Goal: Task Accomplishment & Management: Manage account settings

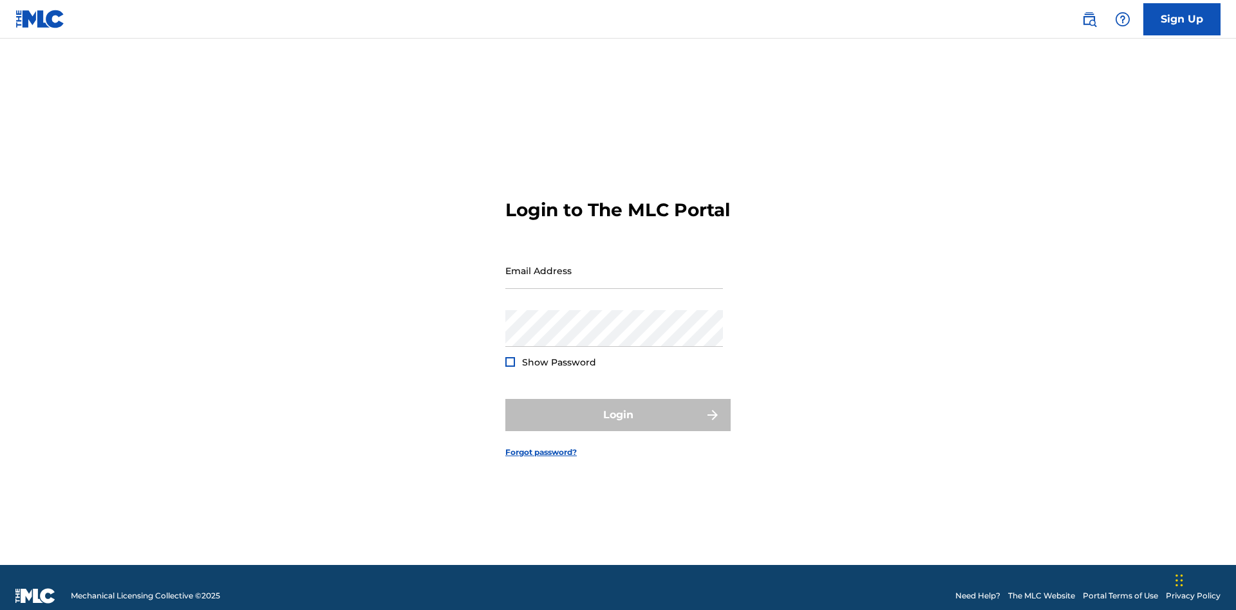
scroll to position [17, 0]
click at [614, 265] on input "Email Address" at bounding box center [614, 270] width 218 height 37
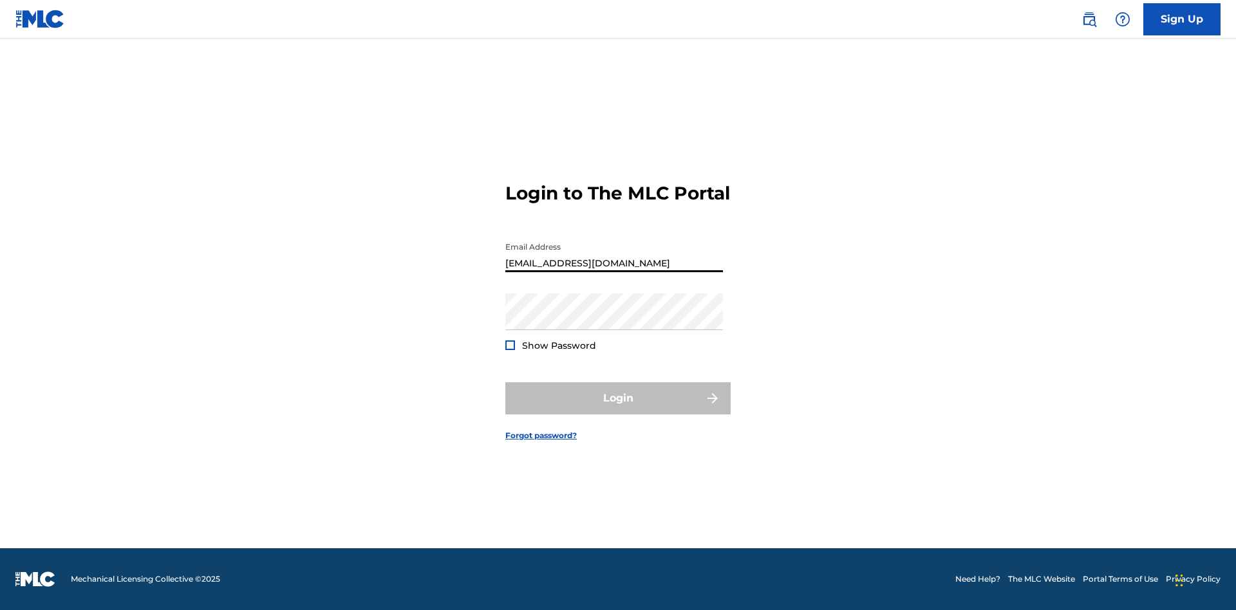
type input "[EMAIL_ADDRESS][DOMAIN_NAME]"
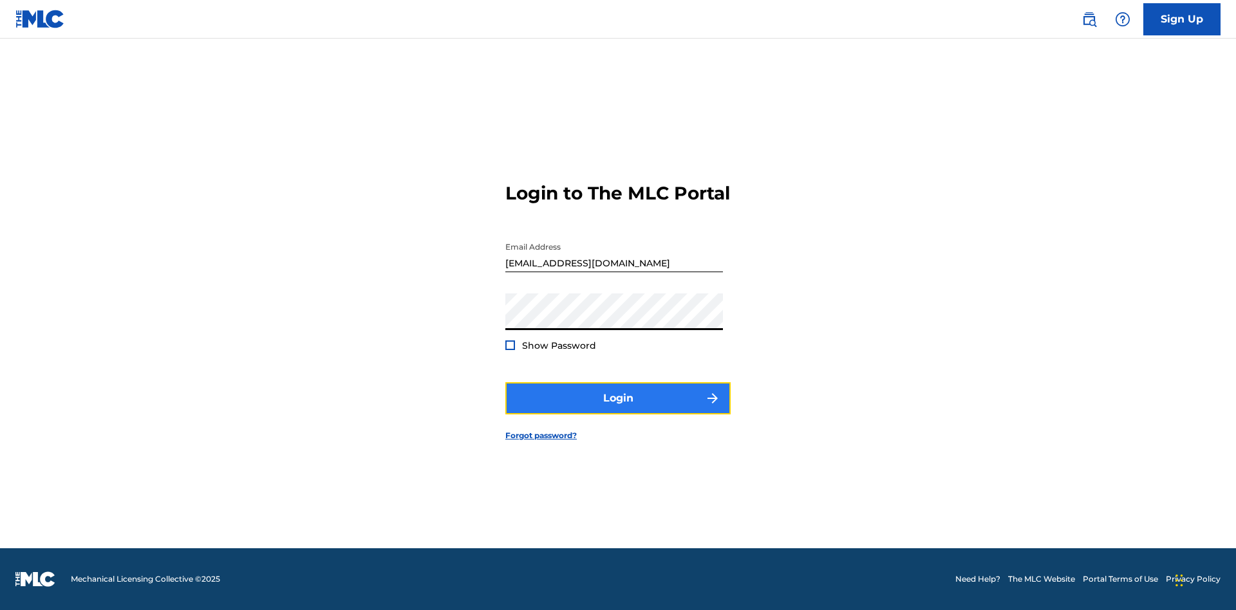
click at [618, 409] on button "Login" at bounding box center [617, 398] width 225 height 32
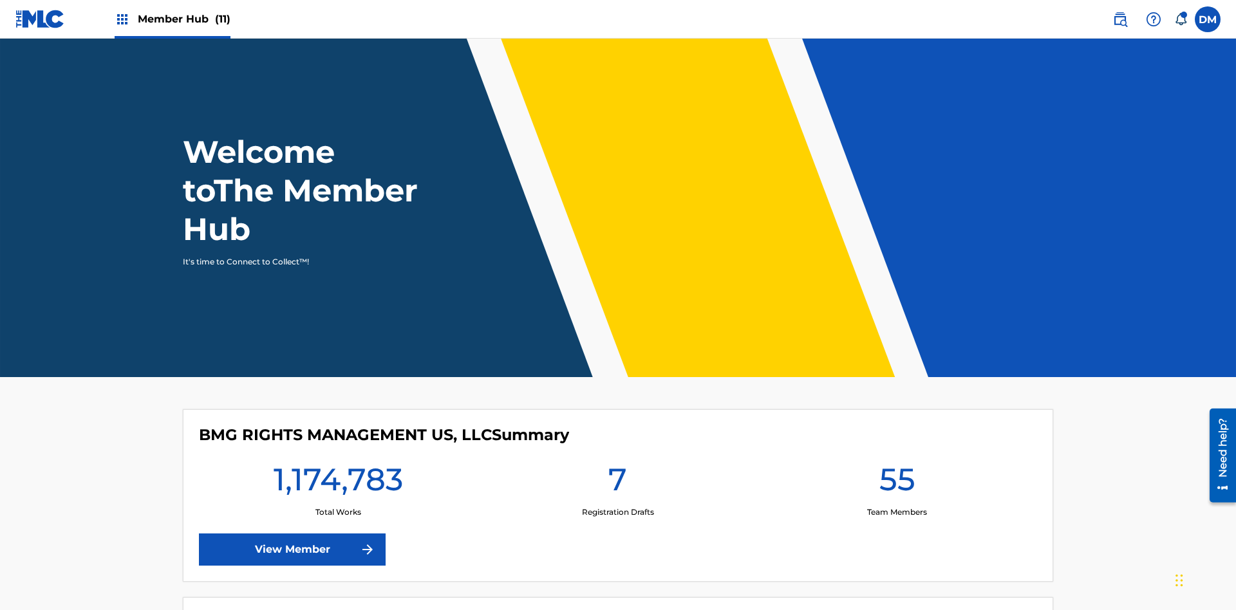
scroll to position [55, 0]
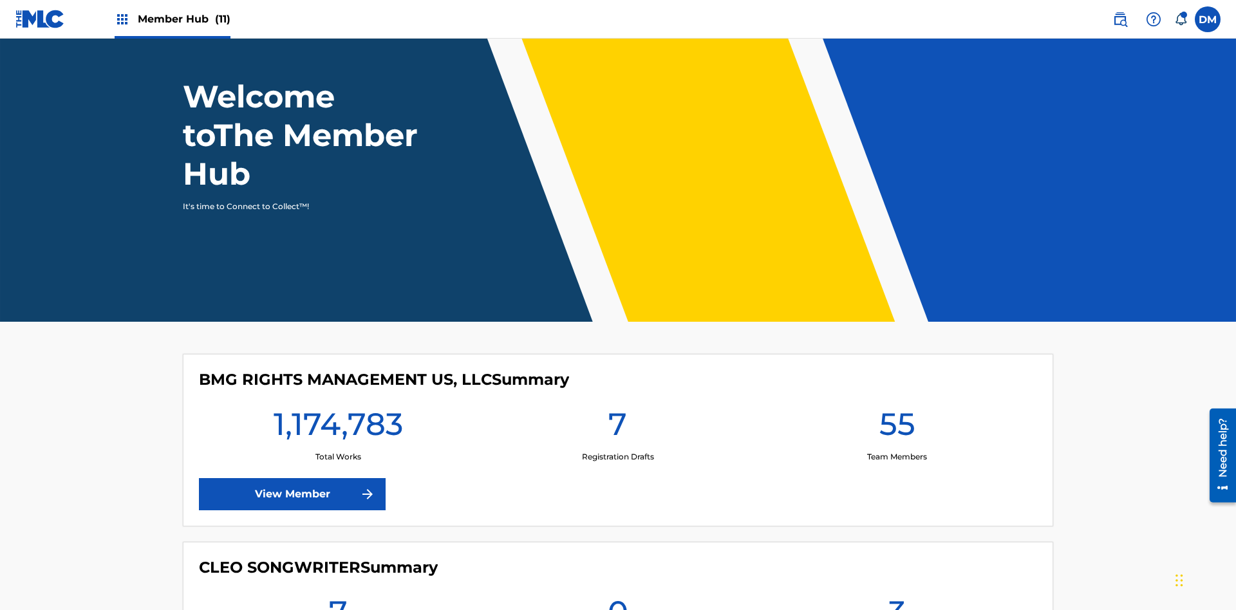
click at [172, 19] on span "Member Hub (11)" at bounding box center [184, 19] width 93 height 15
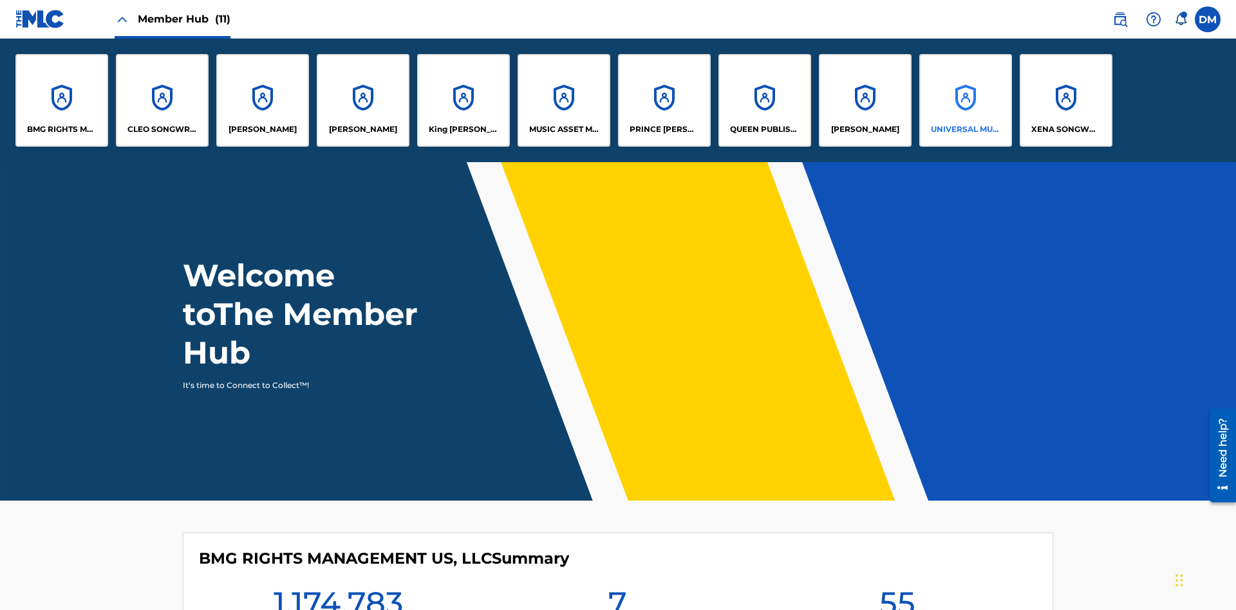
click at [965, 129] on p "UNIVERSAL MUSIC PUB GROUP" at bounding box center [966, 130] width 70 height 12
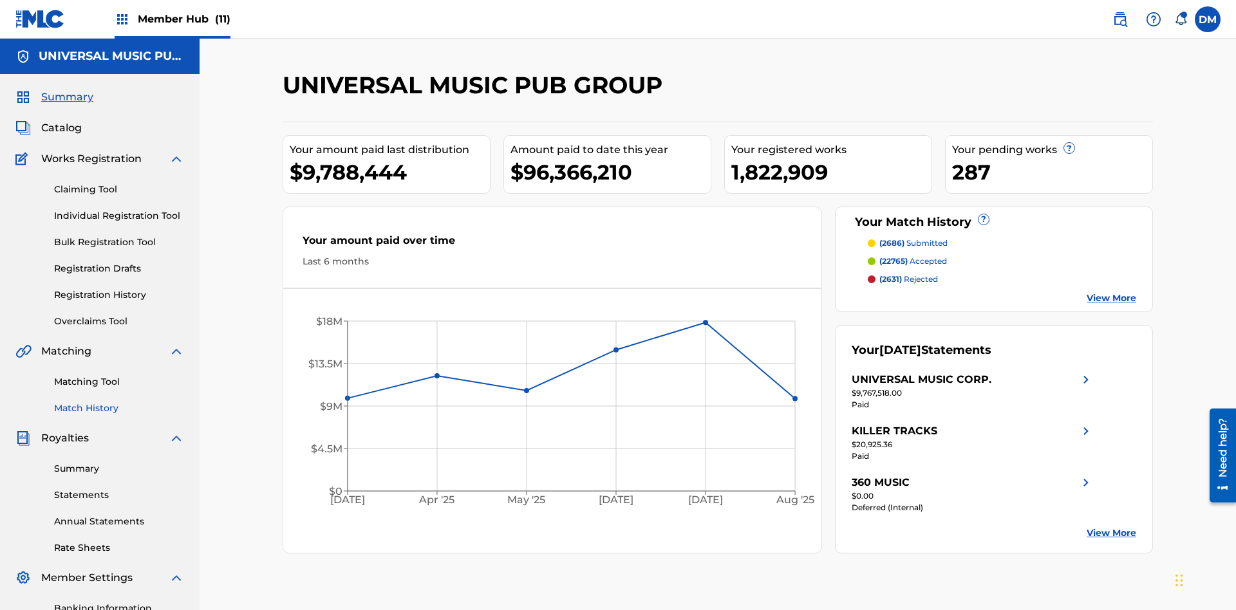
click at [119, 402] on link "Match History" at bounding box center [119, 409] width 130 height 14
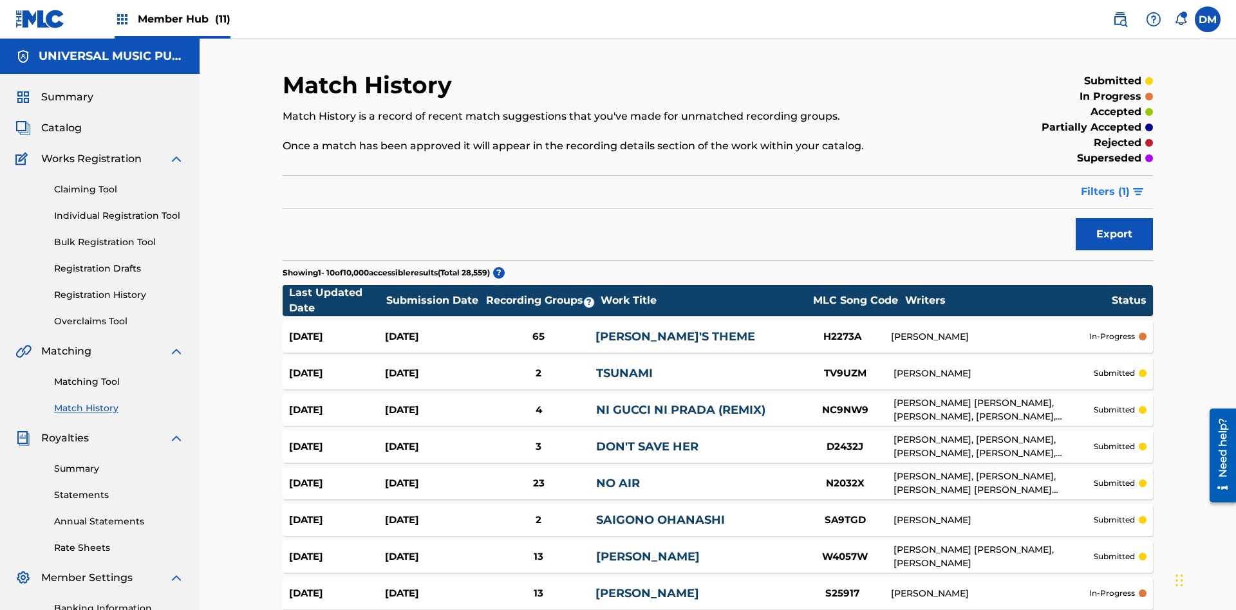
click at [1105, 184] on span "Filters ( 1 )" at bounding box center [1105, 191] width 49 height 15
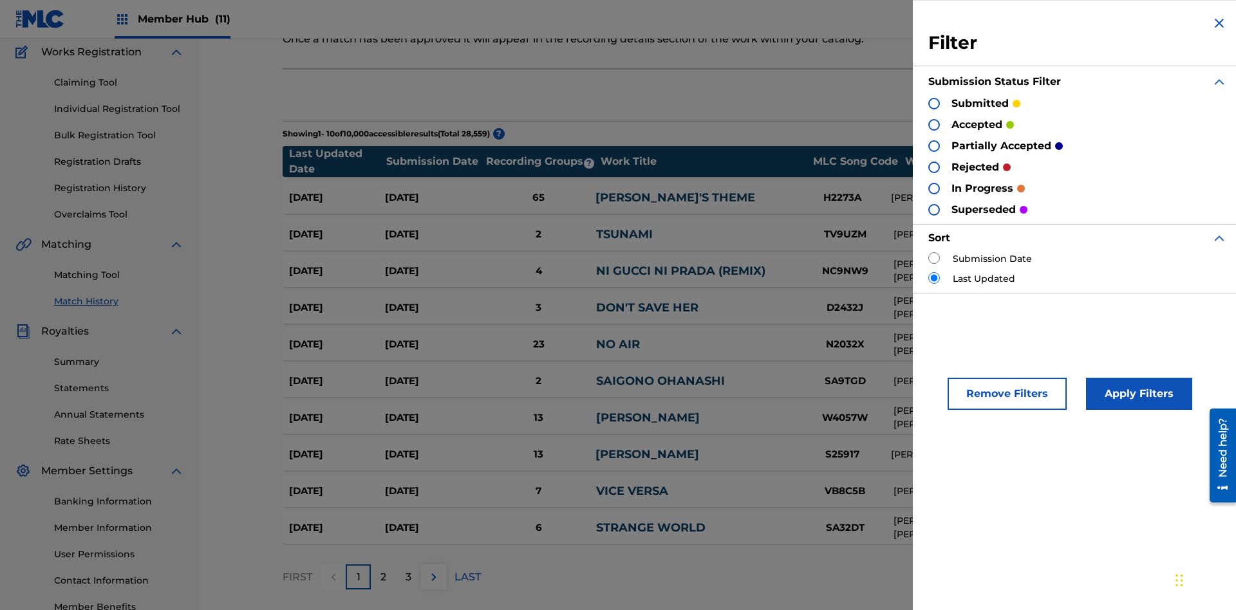
click at [934, 103] on div at bounding box center [934, 104] width 12 height 12
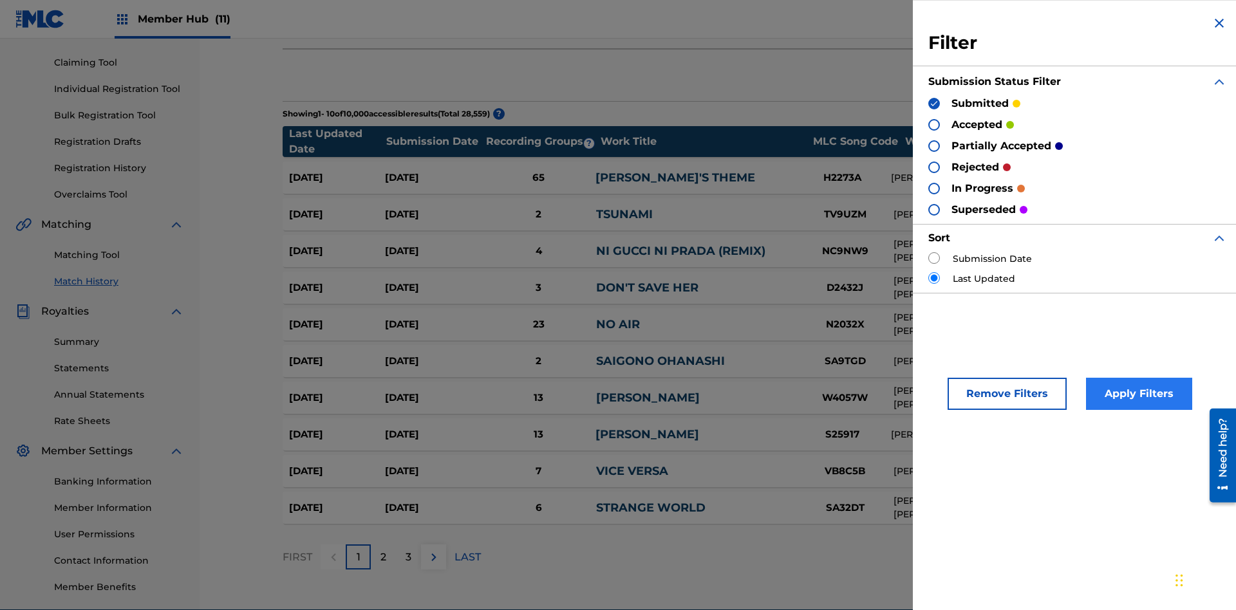
click at [1137, 394] on button "Apply Filters" at bounding box center [1139, 394] width 106 height 32
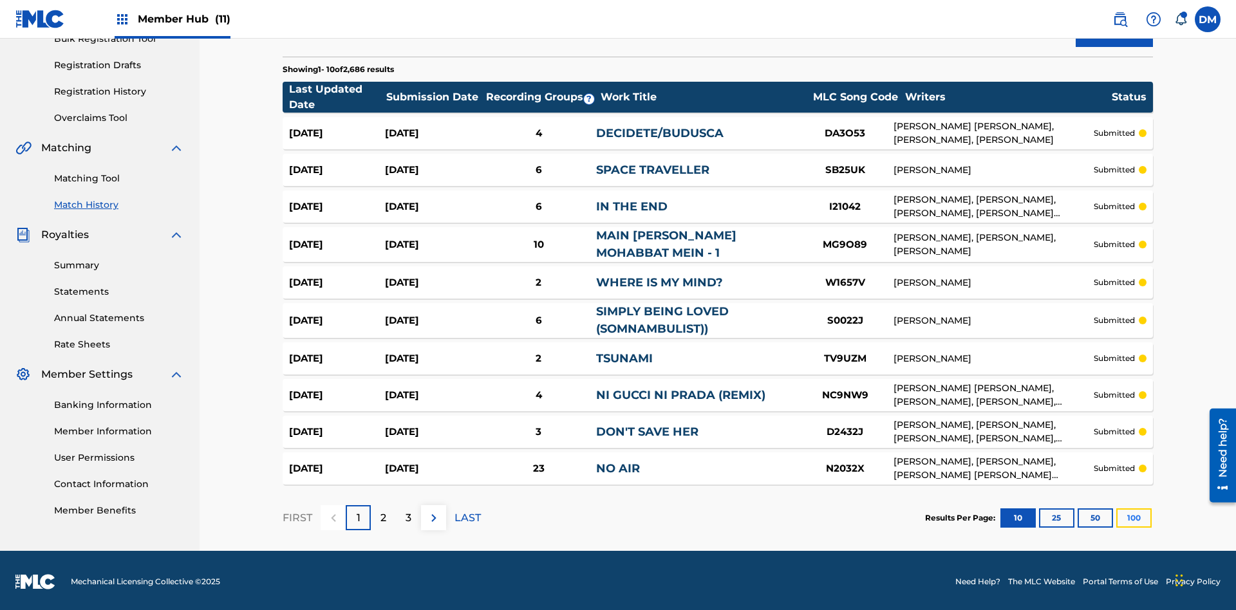
click at [1116, 515] on button "100" at bounding box center [1133, 517] width 35 height 19
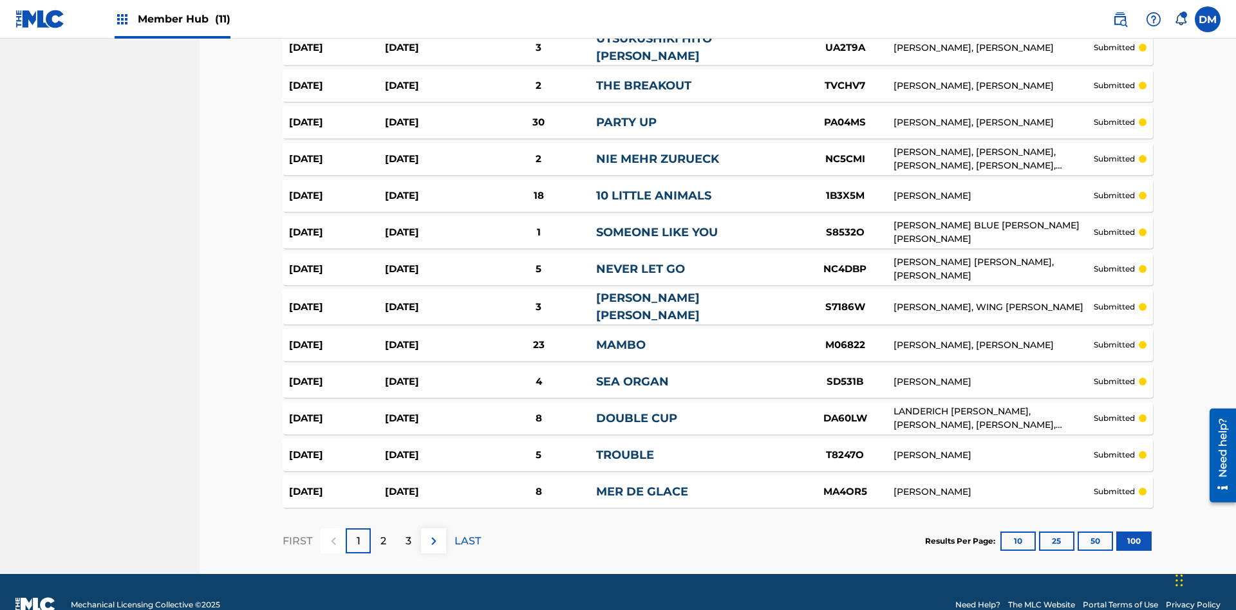
scroll to position [3526, 0]
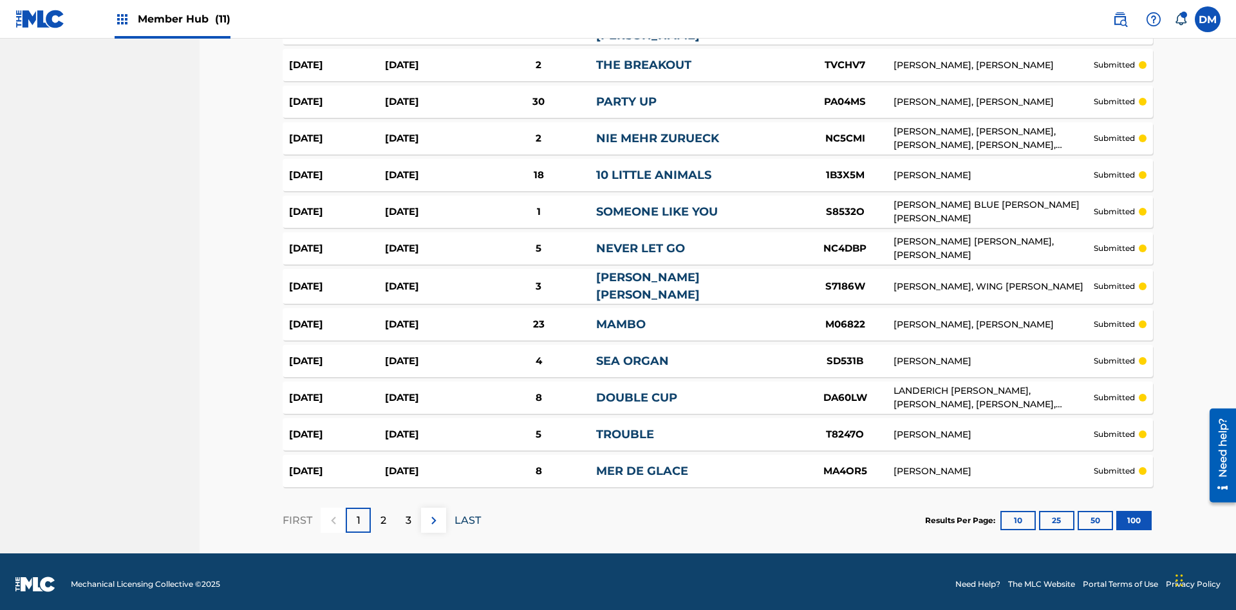
click at [467, 515] on p "LAST" at bounding box center [467, 520] width 26 height 15
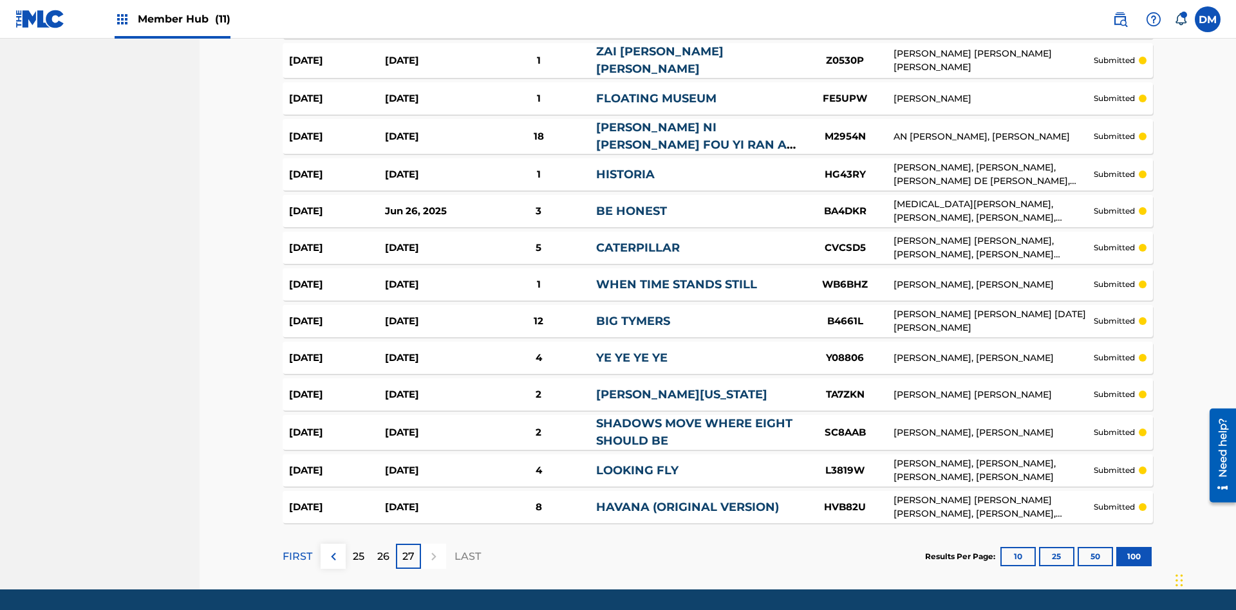
scroll to position [3518, 0]
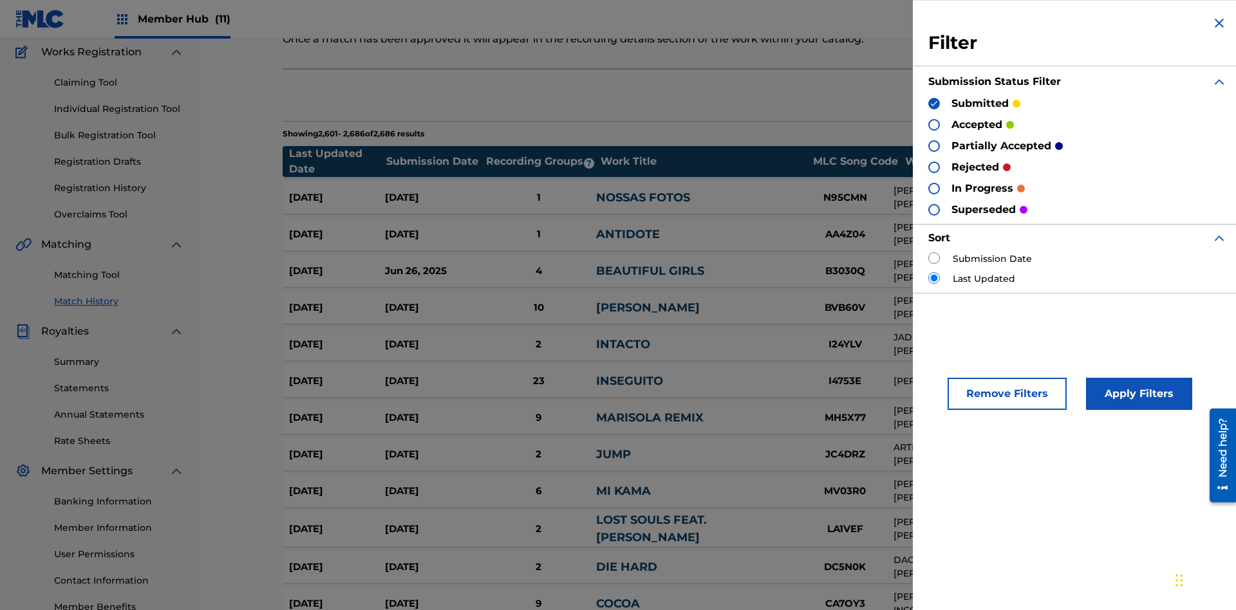
click at [934, 103] on img at bounding box center [933, 103] width 9 height 9
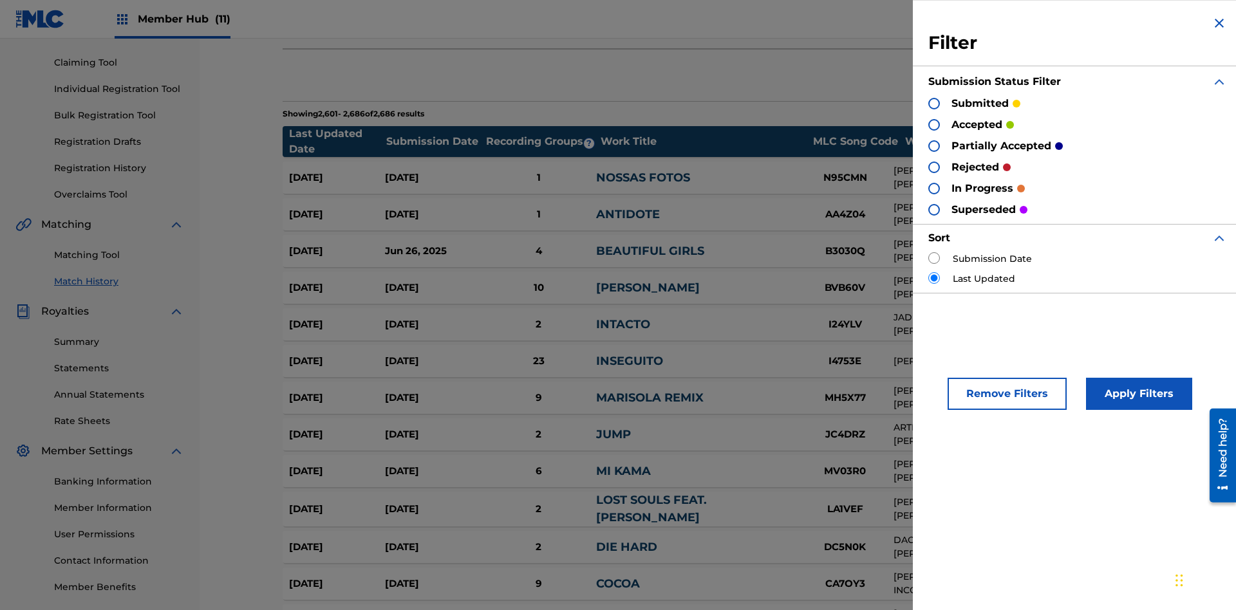
click at [934, 124] on div at bounding box center [934, 125] width 12 height 12
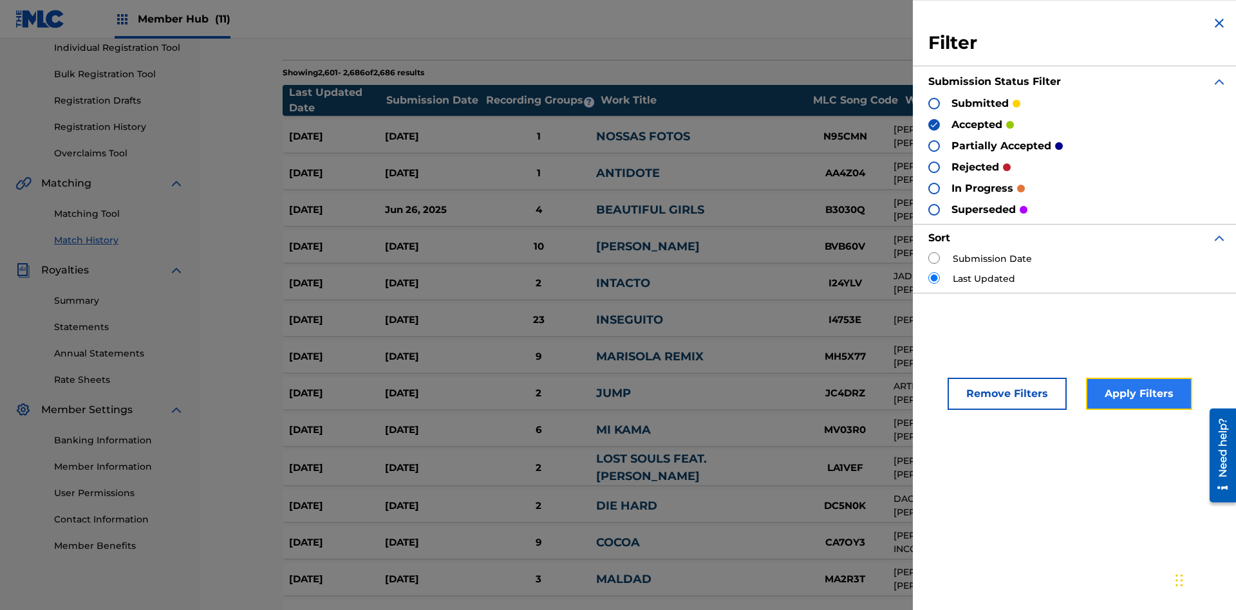
click at [1137, 394] on button "Apply Filters" at bounding box center [1139, 394] width 106 height 32
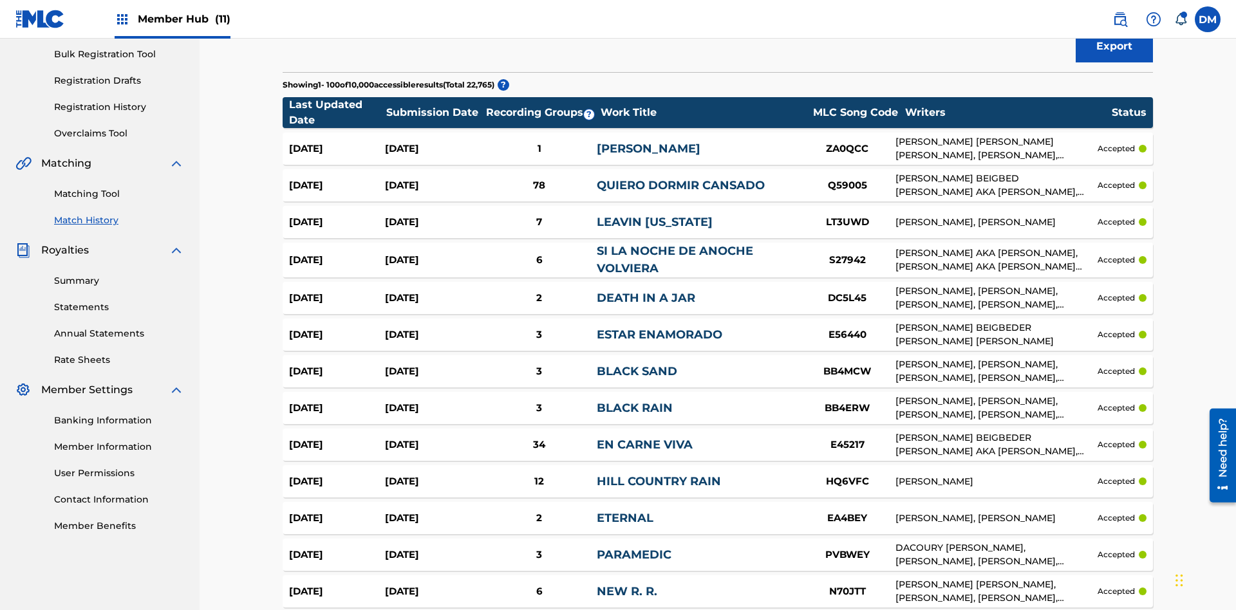
scroll to position [3520, 0]
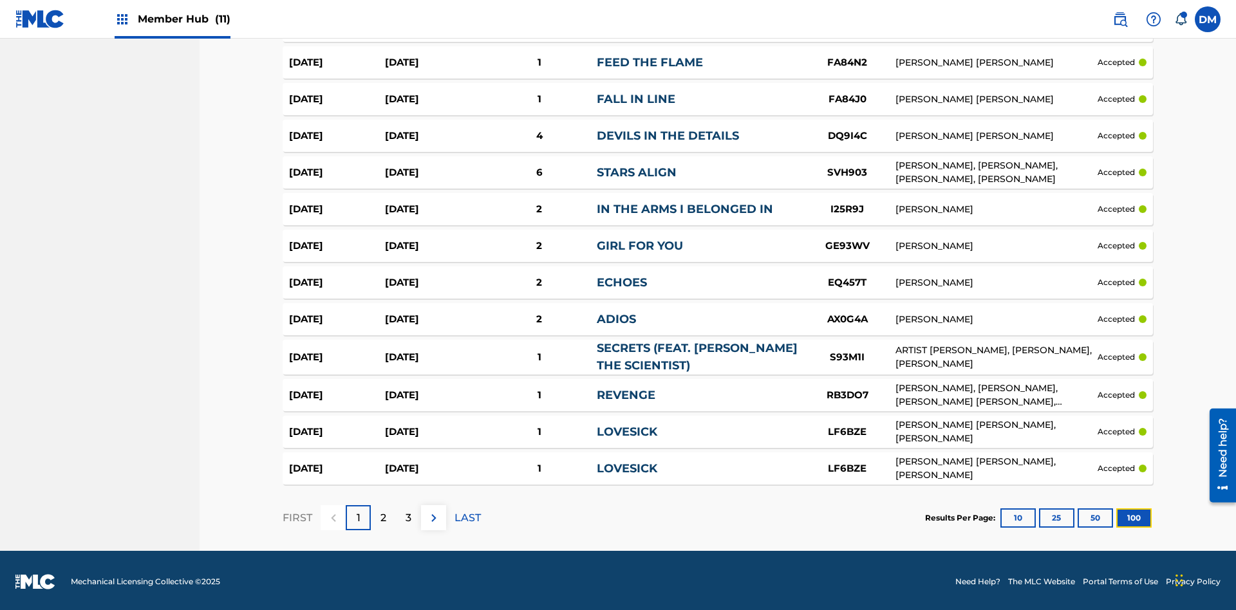
click at [1116, 515] on button "100" at bounding box center [1133, 517] width 35 height 19
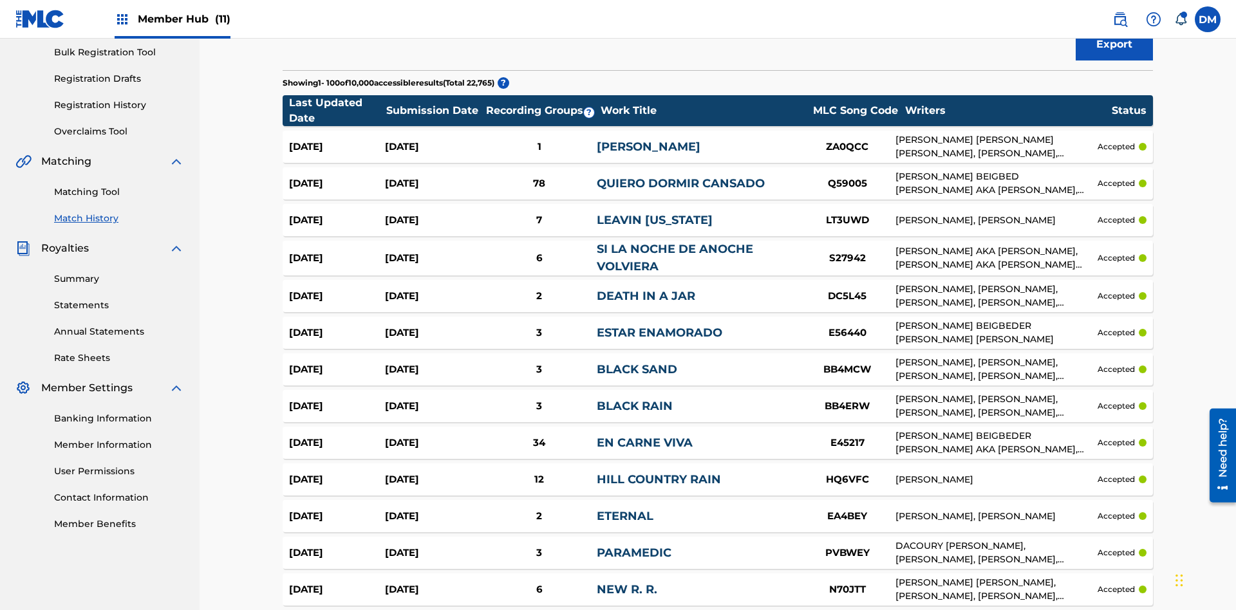
scroll to position [846, 0]
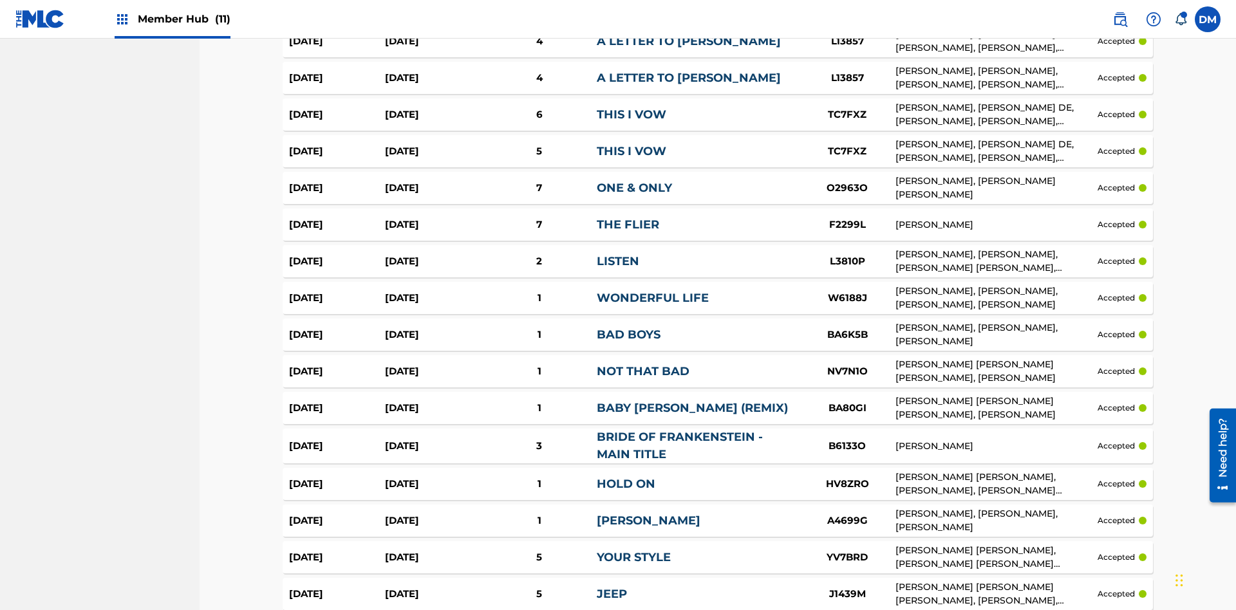
scroll to position [1763, 0]
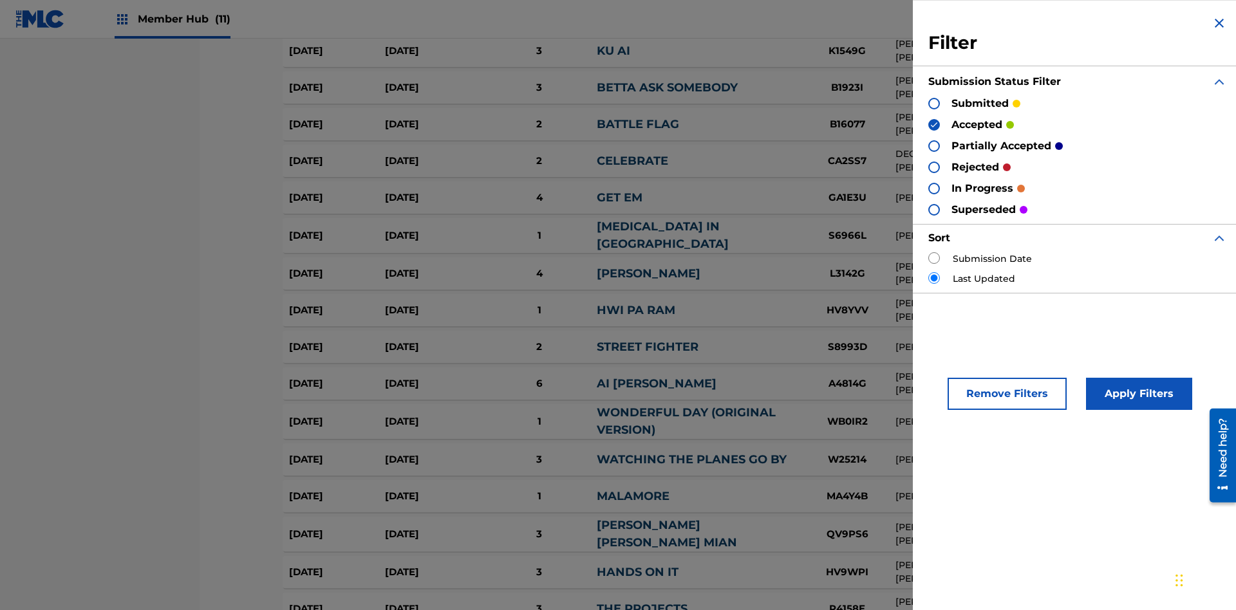
click at [934, 124] on img at bounding box center [933, 124] width 9 height 9
click at [934, 145] on div at bounding box center [934, 146] width 12 height 12
click at [1137, 394] on button "Apply Filters" at bounding box center [1139, 394] width 106 height 32
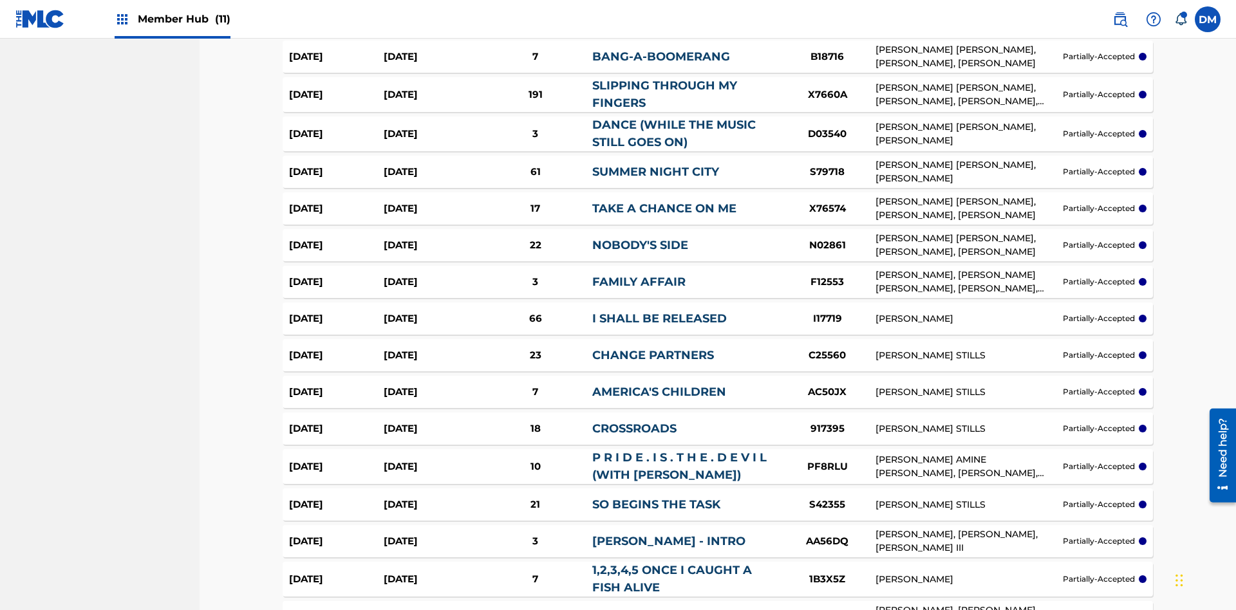
click at [0, 0] on img at bounding box center [0, 0] width 0 height 0
click at [0, 0] on div at bounding box center [0, 0] width 0 height 0
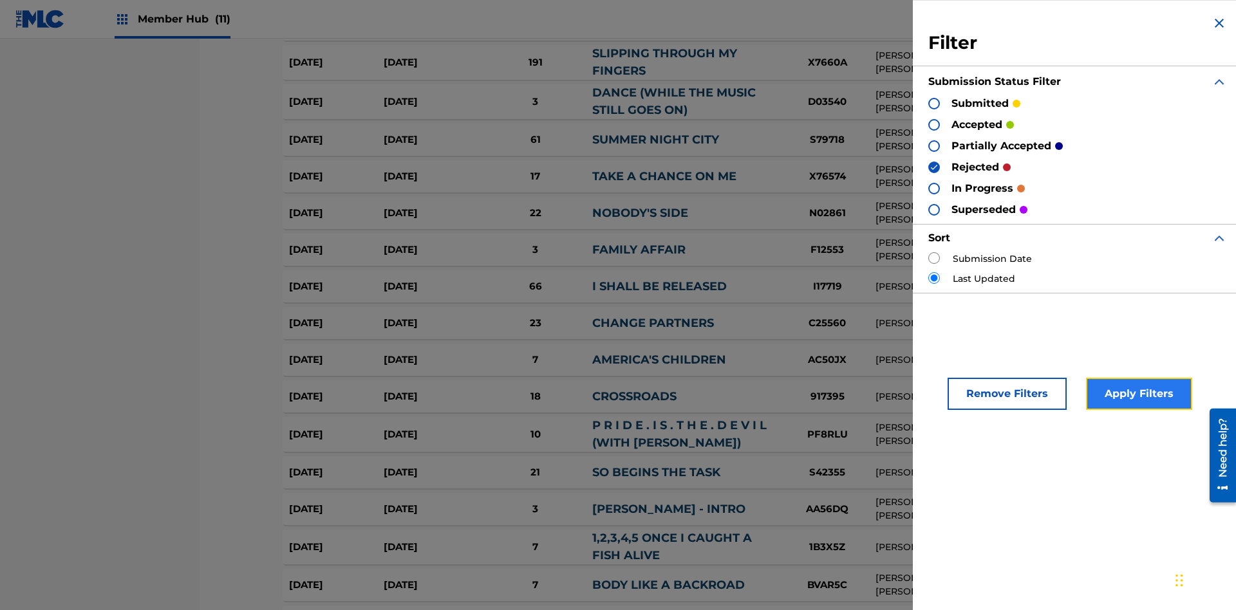
click at [1137, 394] on button "Apply Filters" at bounding box center [1139, 394] width 106 height 32
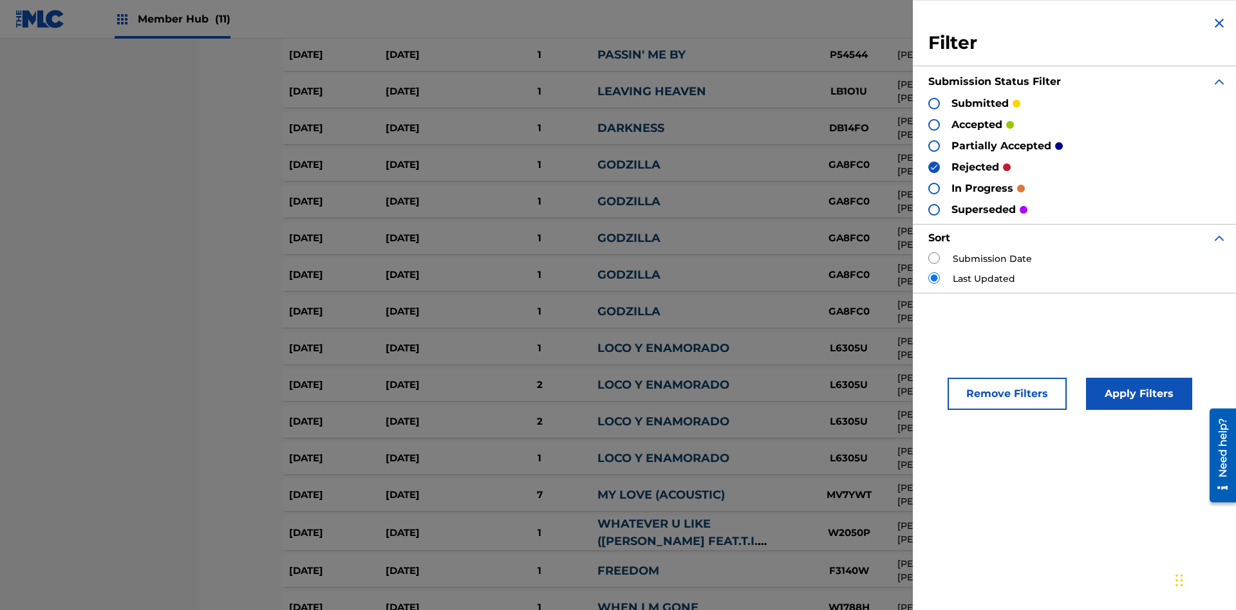
click at [934, 167] on img at bounding box center [933, 167] width 9 height 9
click at [934, 209] on div at bounding box center [934, 210] width 12 height 12
click at [1137, 394] on button "Apply Filters" at bounding box center [1139, 394] width 106 height 32
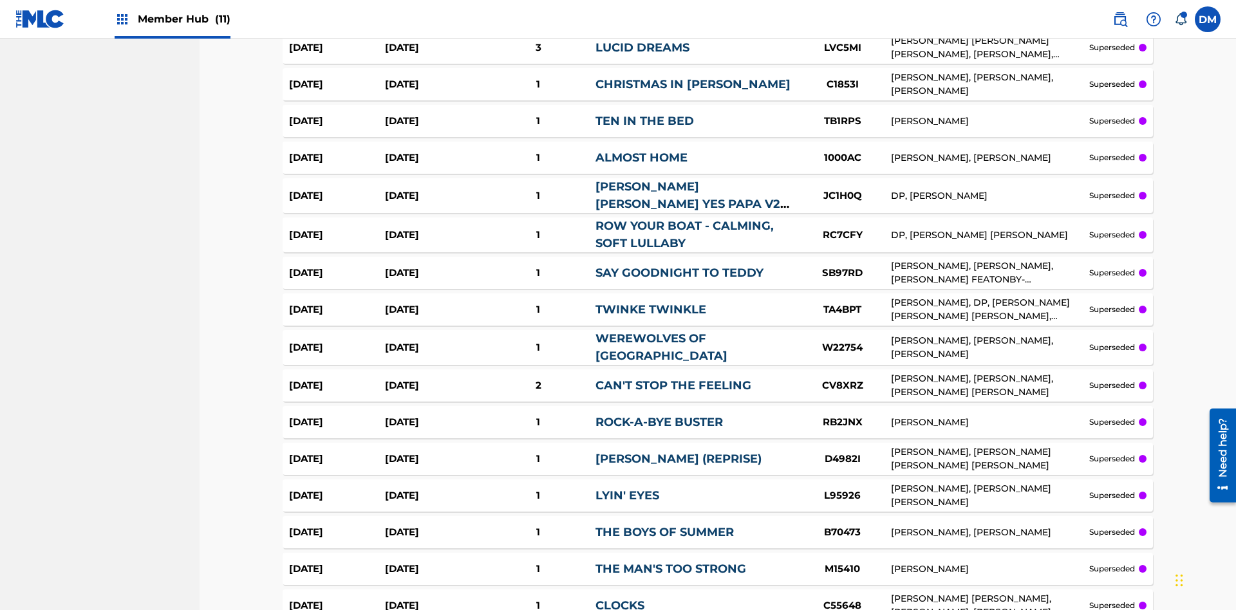
click at [0, 0] on div at bounding box center [0, 0] width 0 height 0
click at [0, 0] on button "Apply Filters" at bounding box center [0, 0] width 0 height 0
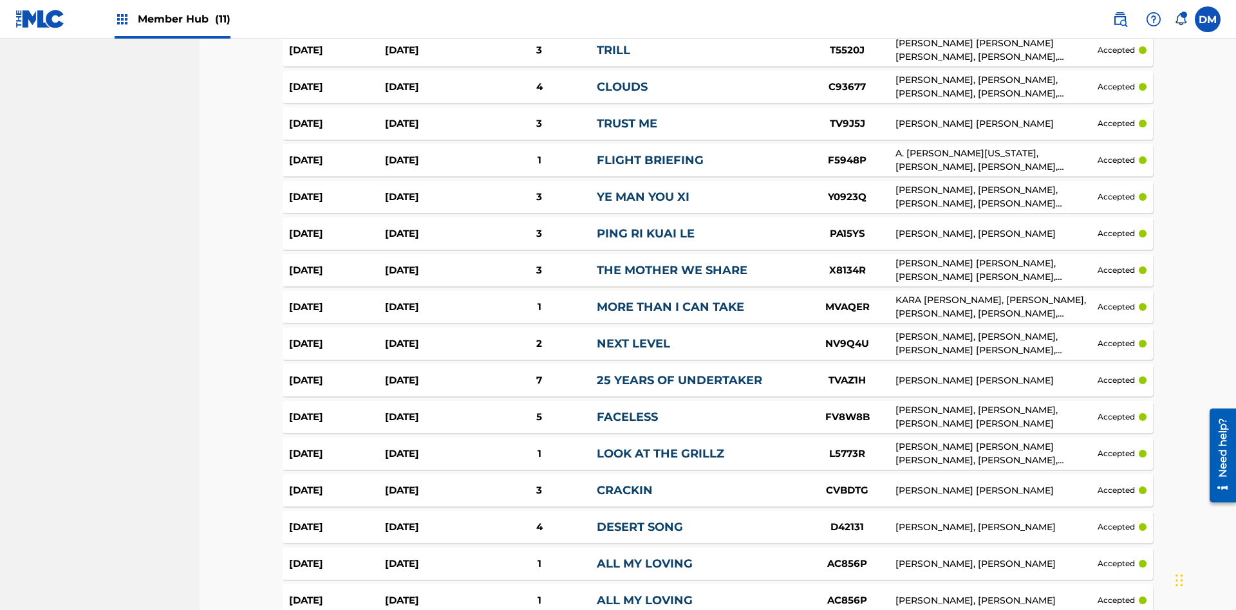
click at [0, 0] on img at bounding box center [0, 0] width 0 height 0
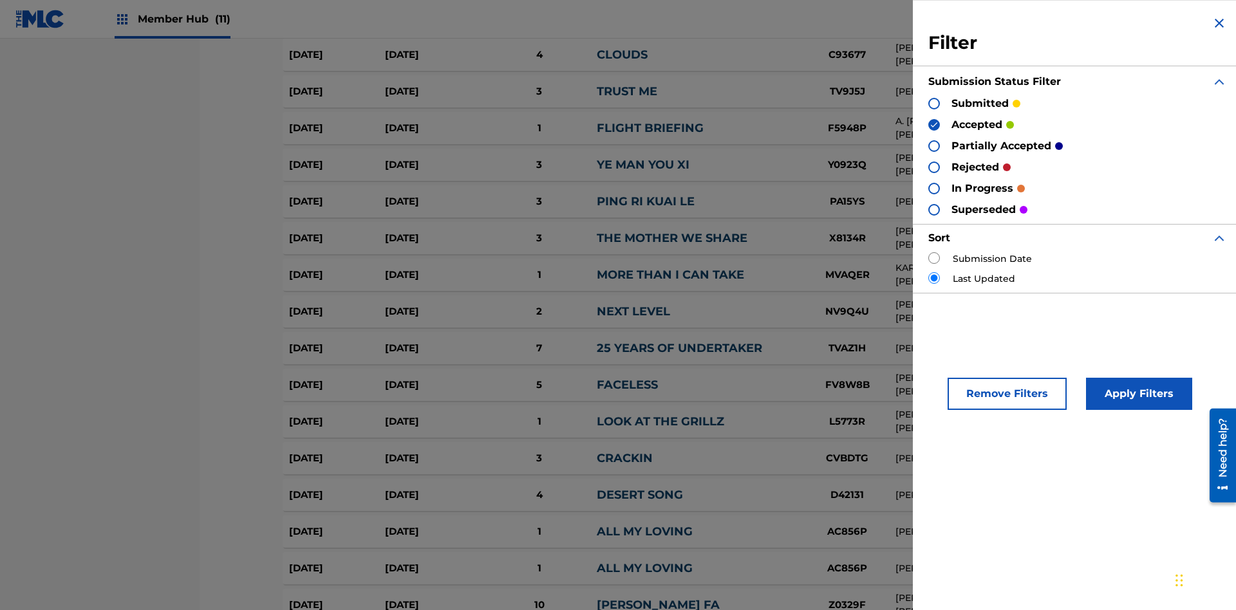
click at [934, 124] on img at bounding box center [933, 124] width 9 height 9
click at [934, 145] on div at bounding box center [934, 146] width 12 height 12
click at [934, 167] on div at bounding box center [934, 168] width 12 height 12
click at [1137, 394] on button "Apply Filters" at bounding box center [1139, 394] width 106 height 32
